Goal: Find specific page/section

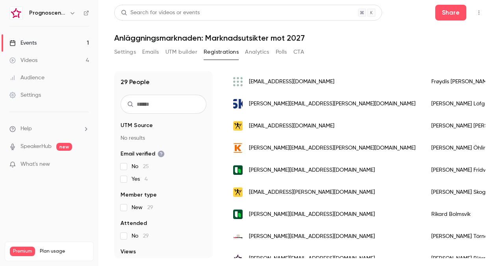
scroll to position [79, 0]
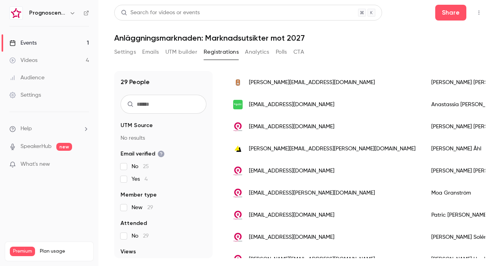
scroll to position [45, 0]
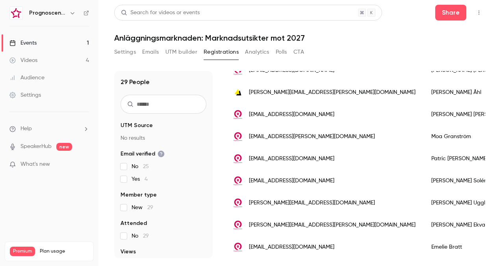
scroll to position [75, 0]
